Goal: Transaction & Acquisition: Obtain resource

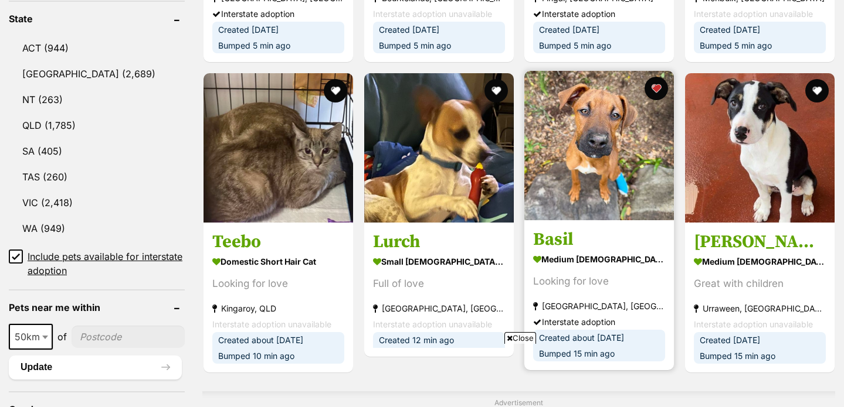
click at [634, 121] on img at bounding box center [598, 145] width 149 height 149
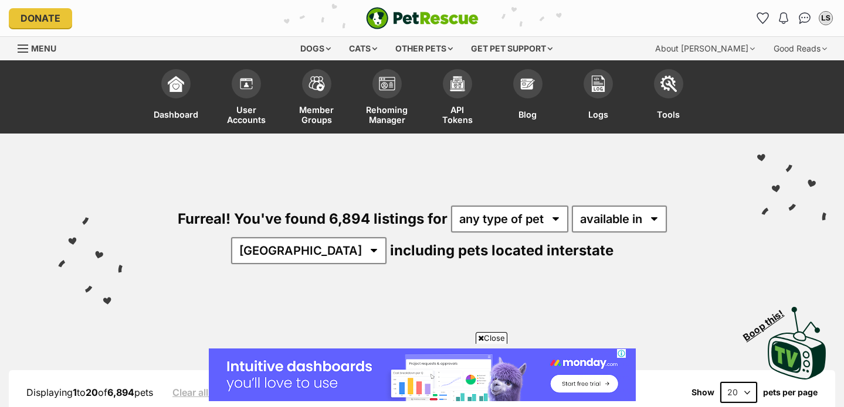
scroll to position [294, 0]
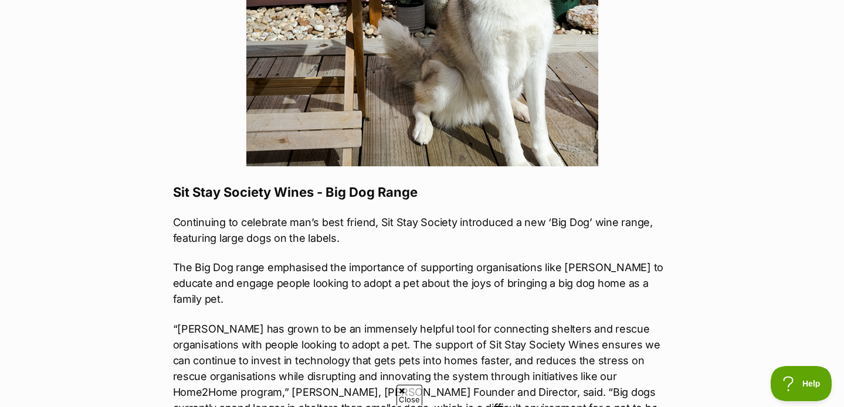
scroll to position [2537, 0]
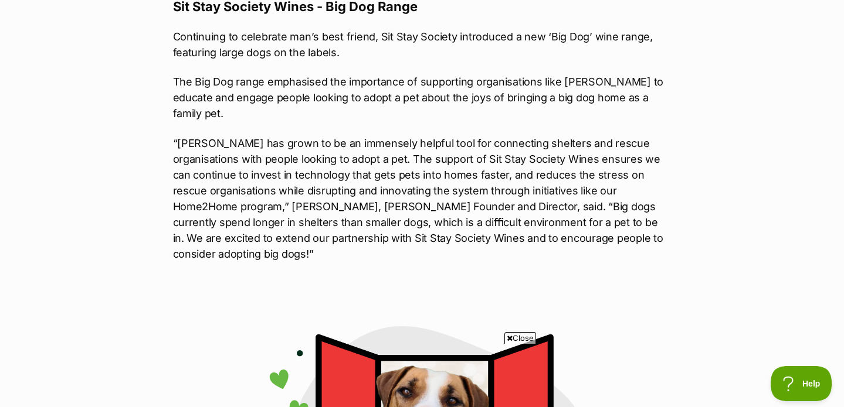
click at [191, 157] on p "“[PERSON_NAME] has grown to be an immensely helpful tool for connecting shelter…" at bounding box center [422, 198] width 498 height 127
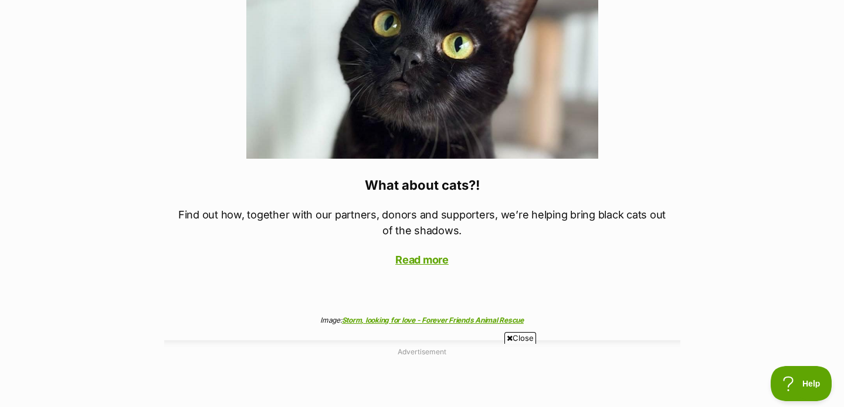
scroll to position [4723, 0]
